Goal: Check status: Check status

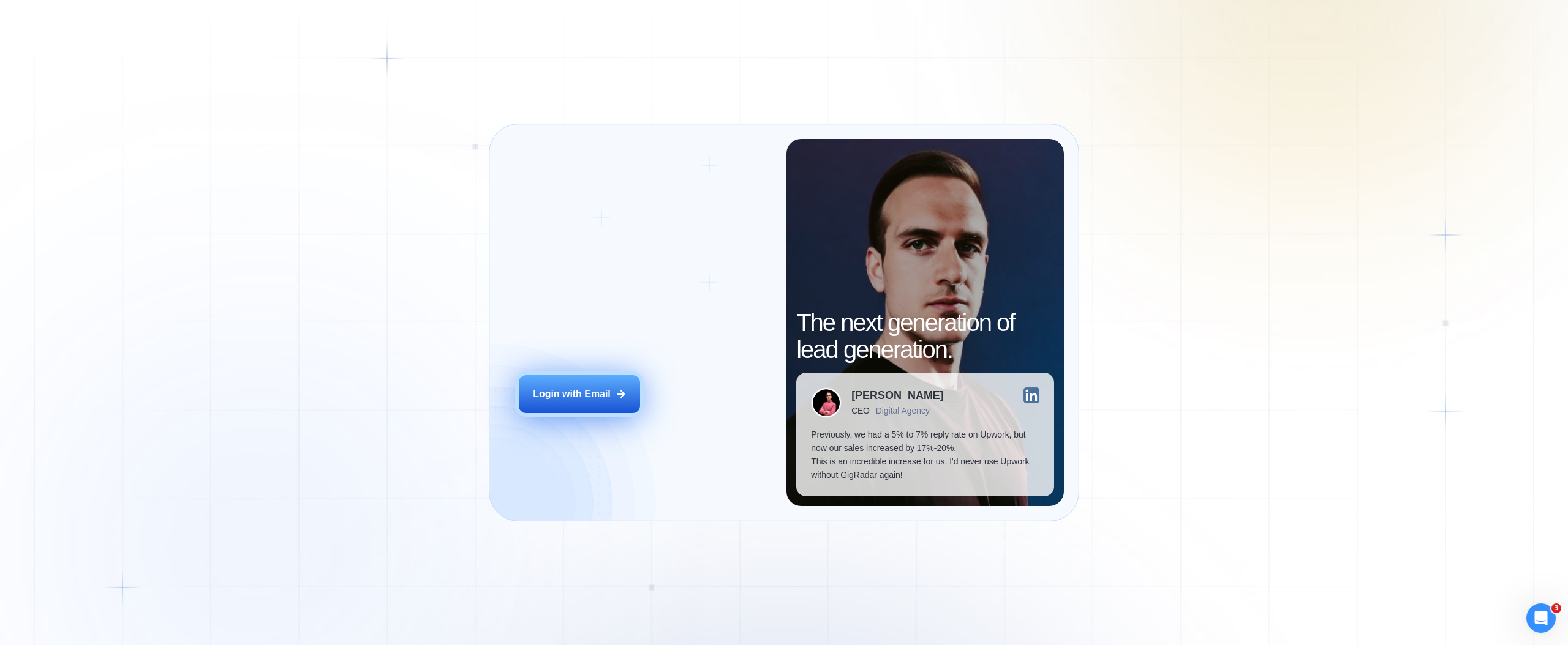
click at [589, 384] on button "Login with Email" at bounding box center [580, 394] width 121 height 38
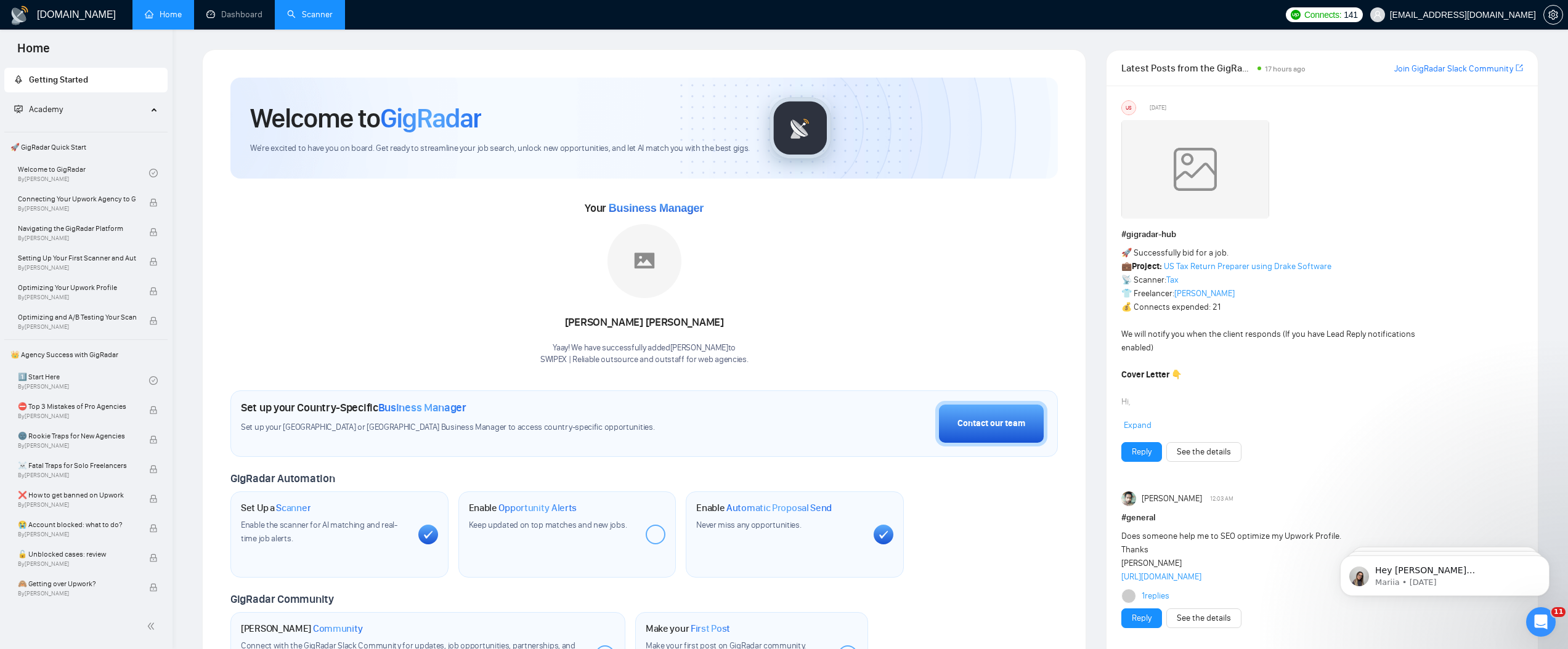
click at [304, 15] on link "Scanner" at bounding box center [310, 14] width 46 height 10
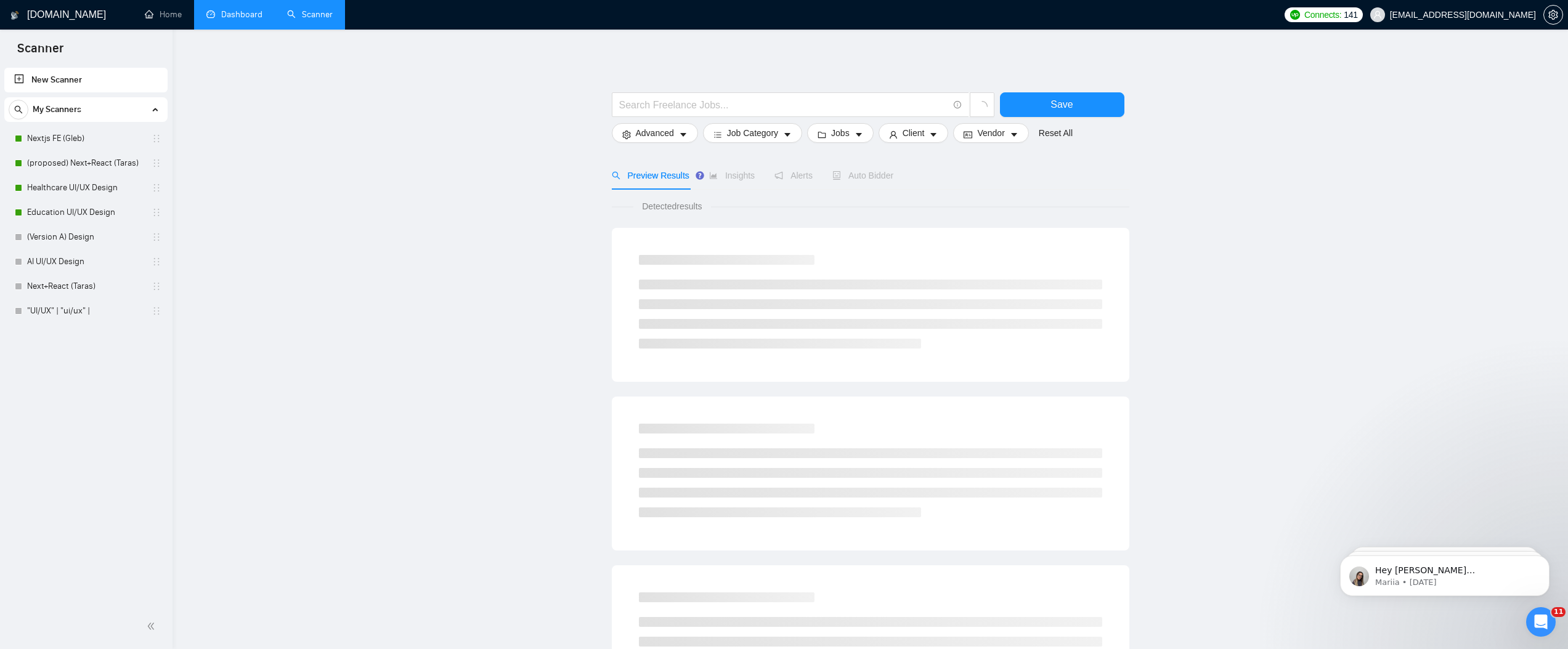
click at [242, 17] on link "Dashboard" at bounding box center [234, 14] width 56 height 10
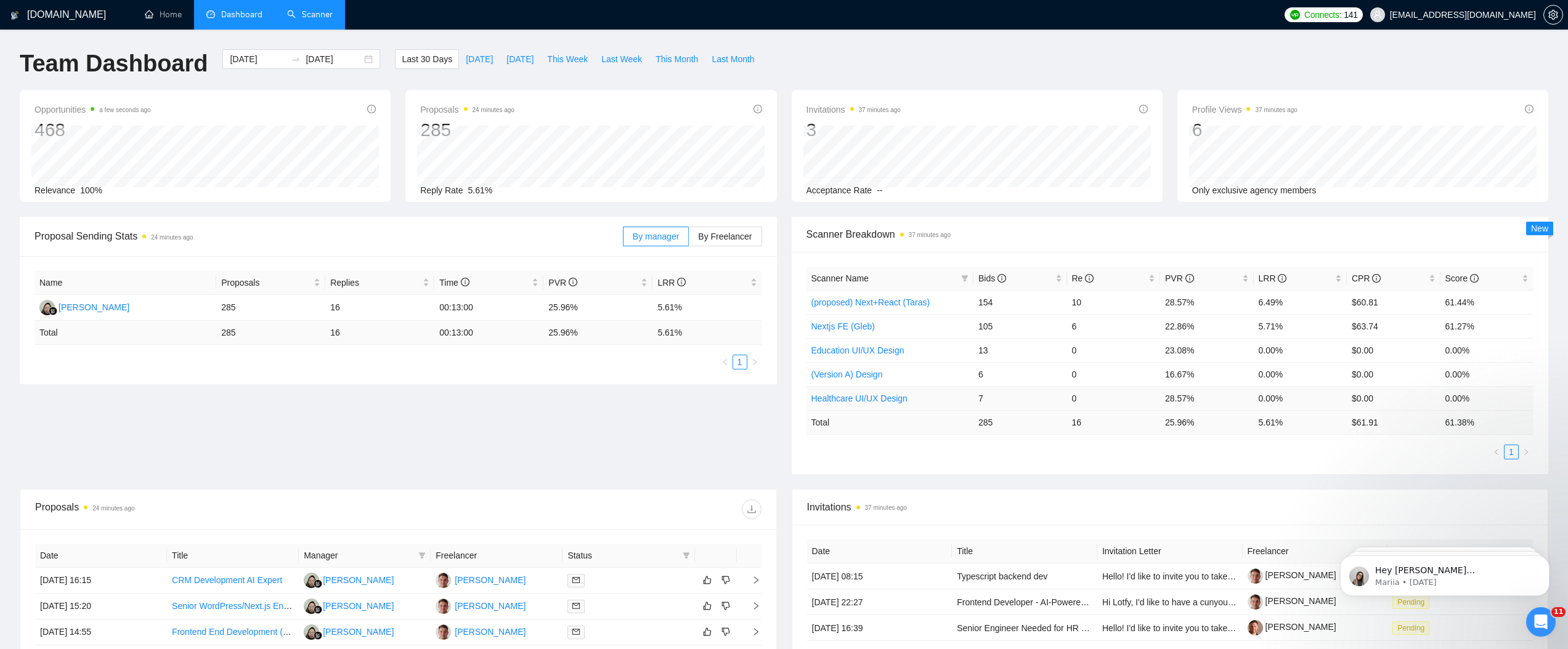
click at [1171, 397] on td "28.57%" at bounding box center [1207, 398] width 94 height 24
click at [1182, 304] on td "28.57%" at bounding box center [1207, 302] width 94 height 24
click at [1176, 348] on td "23.08%" at bounding box center [1207, 350] width 94 height 24
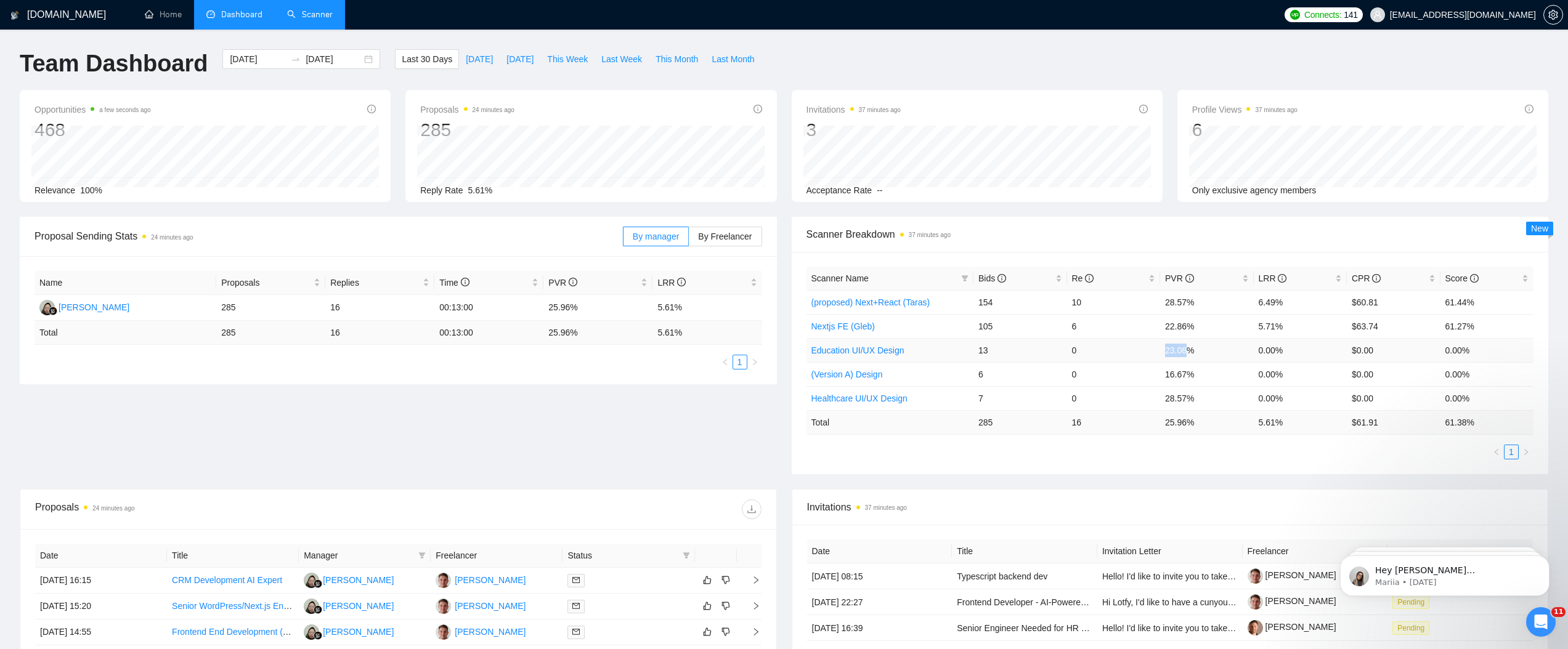
click at [1176, 348] on td "23.08%" at bounding box center [1207, 350] width 94 height 24
click at [1176, 376] on td "16.67%" at bounding box center [1207, 374] width 94 height 24
click at [1179, 373] on td "16.67%" at bounding box center [1207, 374] width 94 height 24
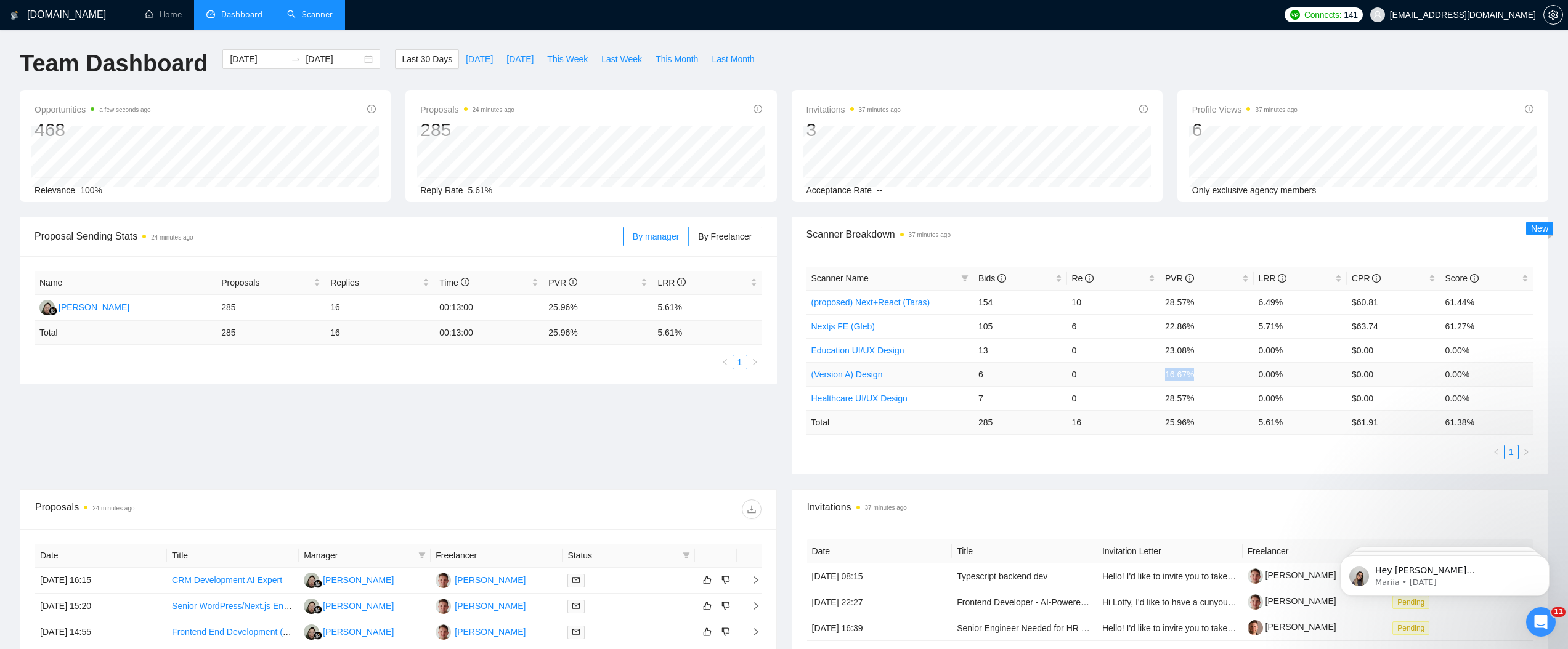
drag, startPoint x: 1167, startPoint y: 373, endPoint x: 1215, endPoint y: 373, distance: 48.0
click at [1215, 373] on td "16.67%" at bounding box center [1207, 374] width 94 height 24
